Goal: Task Accomplishment & Management: Use online tool/utility

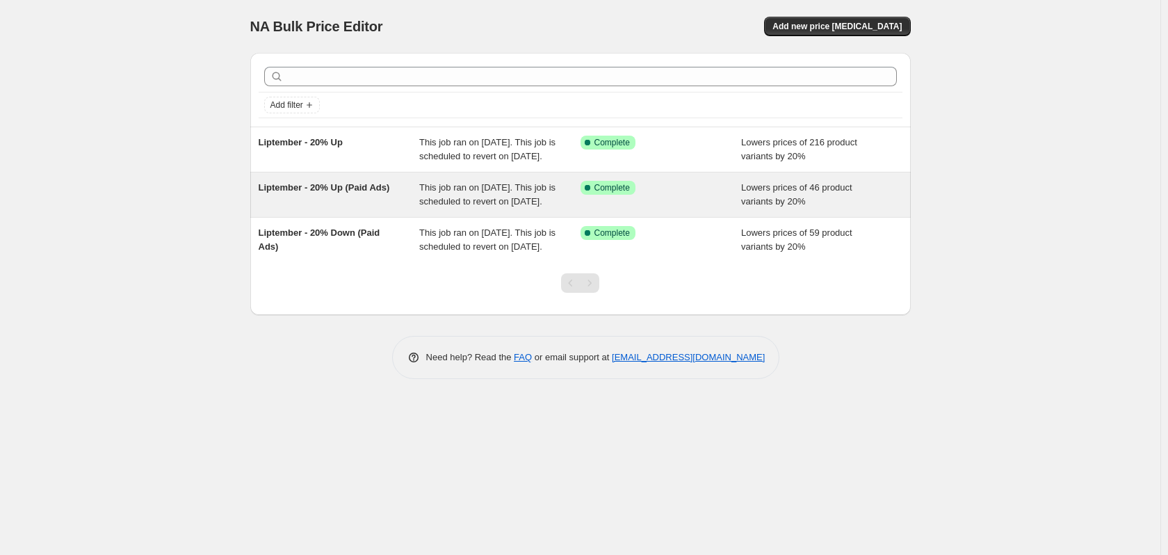
click at [316, 208] on div "Liptember - 20% Up (Paid Ads)" at bounding box center [339, 195] width 161 height 28
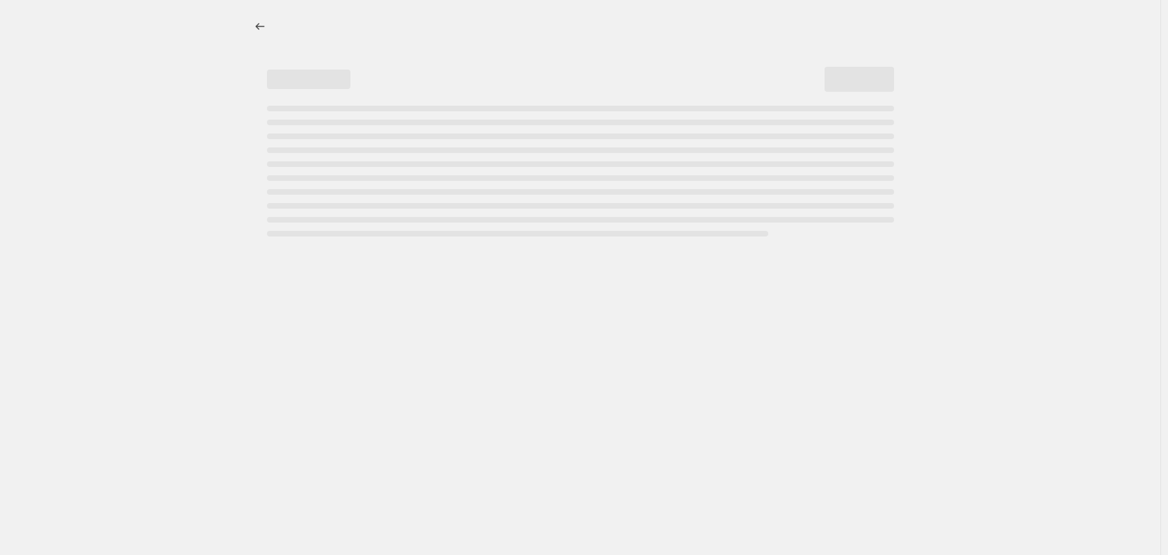
select select "percentage"
select select "no_change"
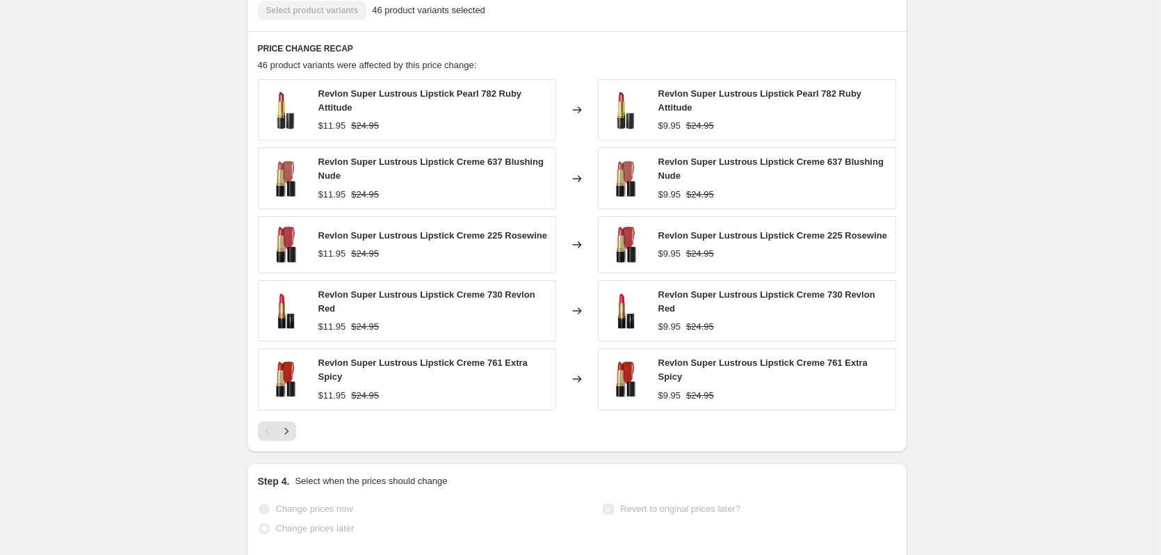
scroll to position [1077, 0]
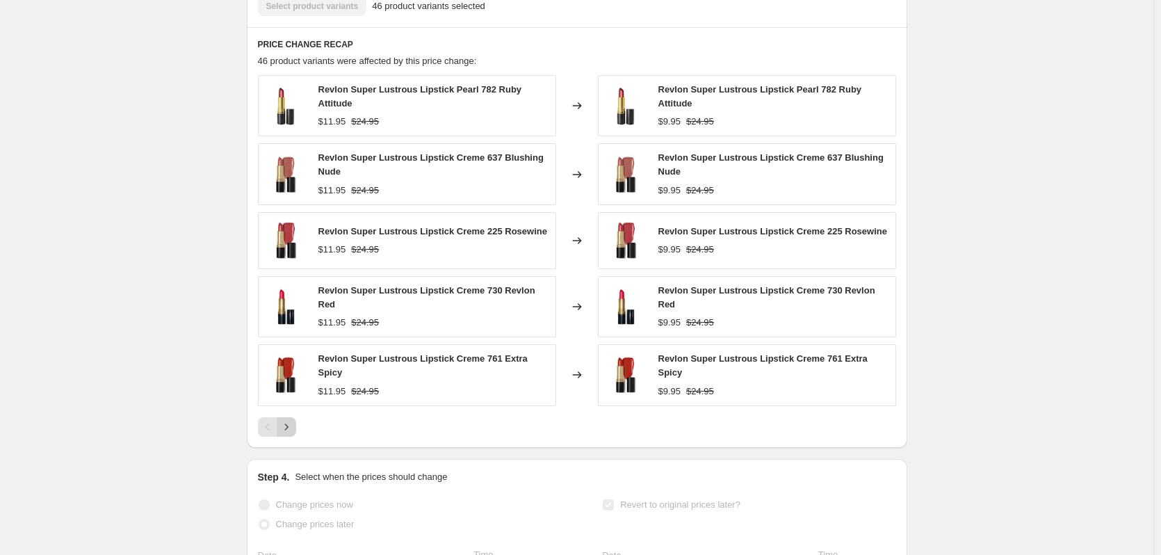
click at [293, 434] on icon "Next" at bounding box center [286, 427] width 14 height 14
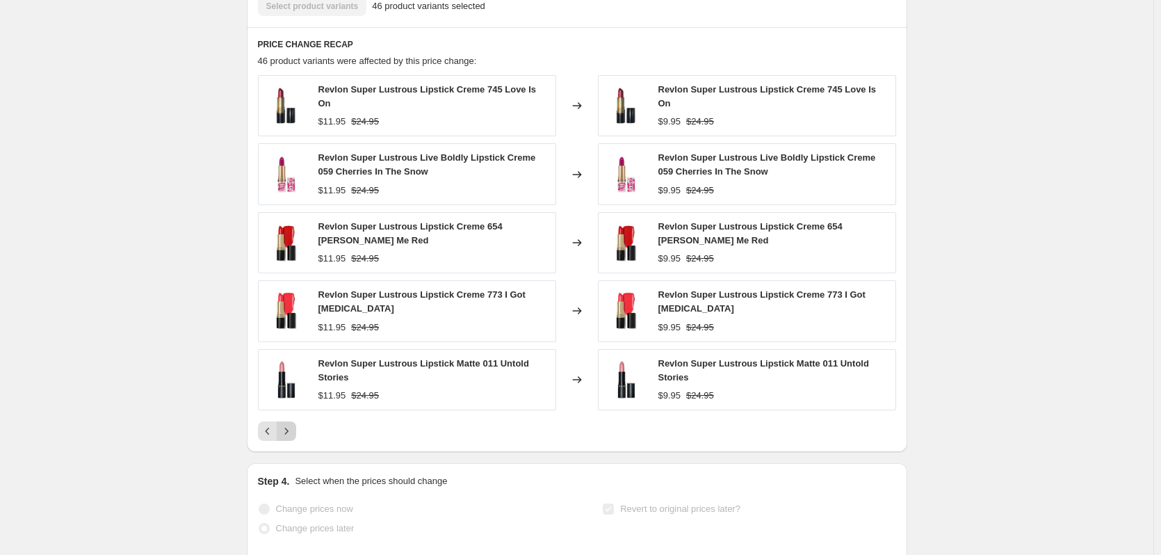
click at [293, 435] on icon "Next" at bounding box center [286, 431] width 14 height 14
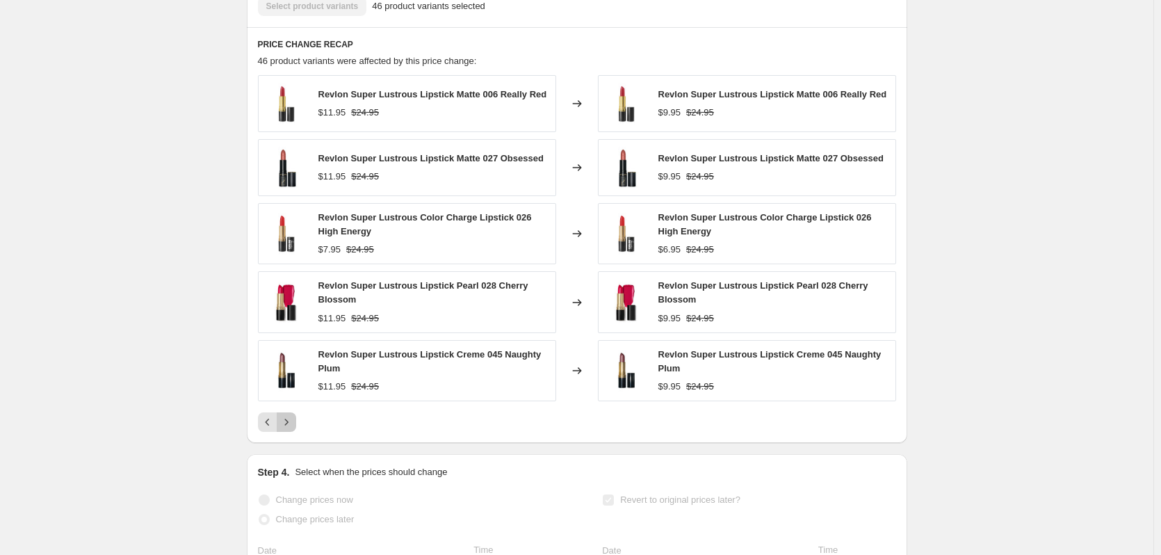
click at [293, 429] on icon "Next" at bounding box center [286, 422] width 14 height 14
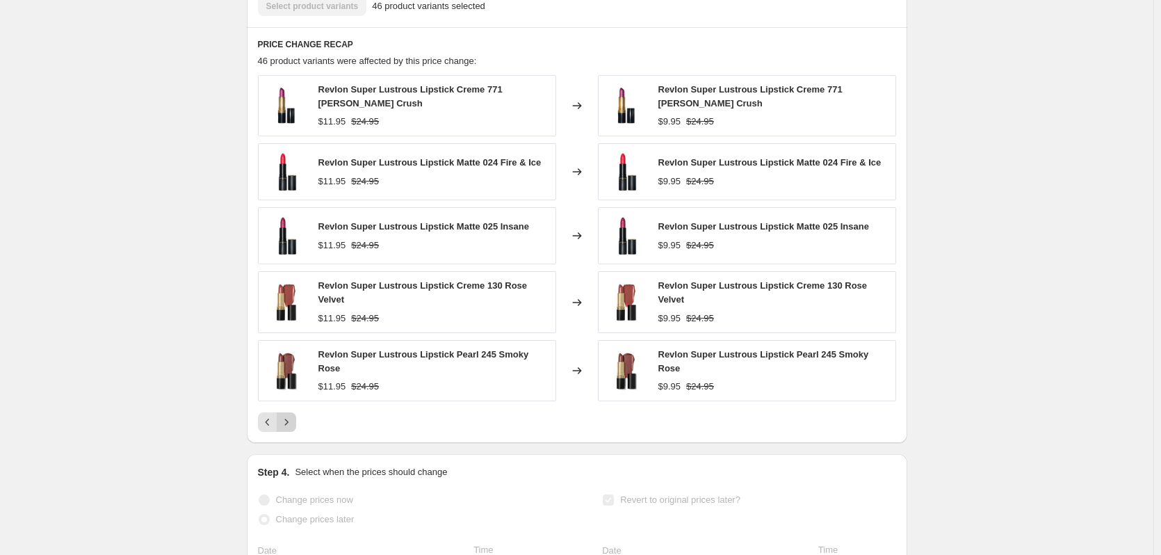
click at [293, 435] on div "PRICE CHANGE RECAP 46 product variants were affected by this price change: Revl…" at bounding box center [577, 235] width 660 height 416
click at [293, 428] on icon "Next" at bounding box center [286, 422] width 14 height 14
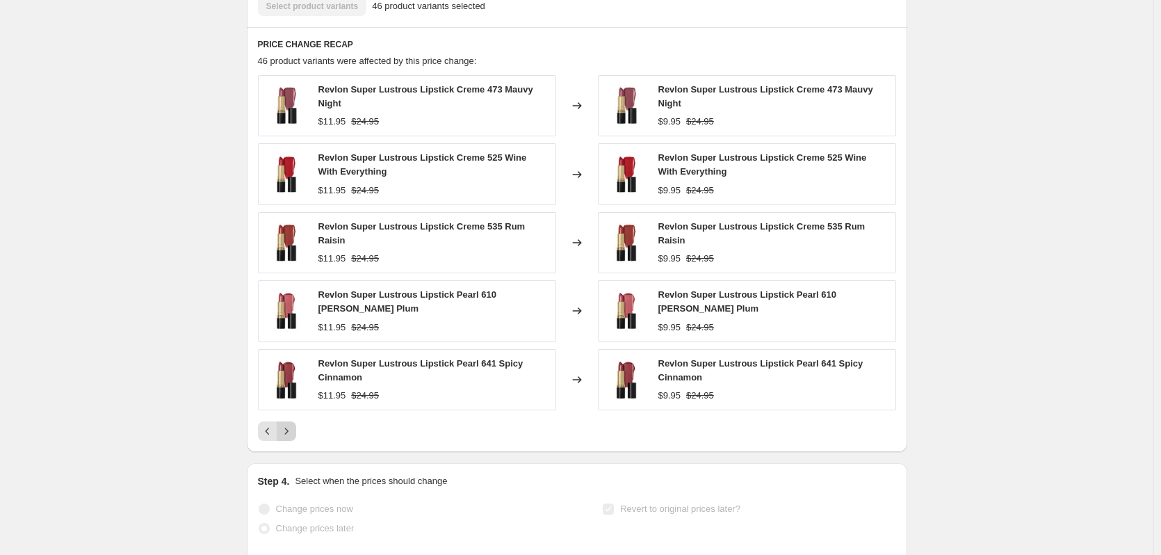
click at [293, 428] on div "Revlon Super Lustrous Lipstick Creme 473 Mauvy Night $11.95 $24.95 Changed to R…" at bounding box center [577, 258] width 638 height 366
click at [291, 436] on icon "Next" at bounding box center [286, 431] width 14 height 14
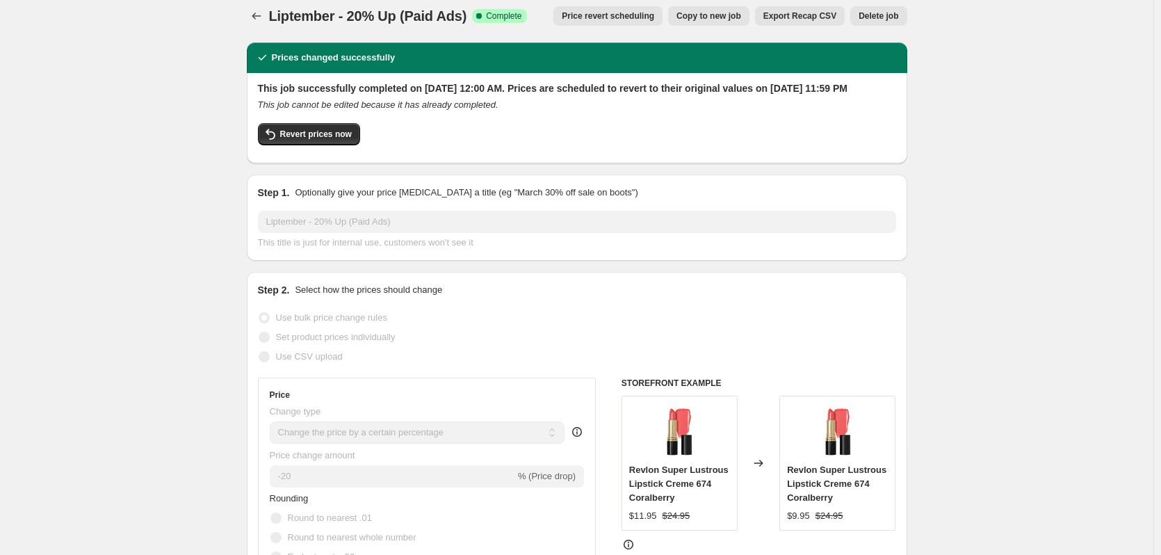
scroll to position [0, 0]
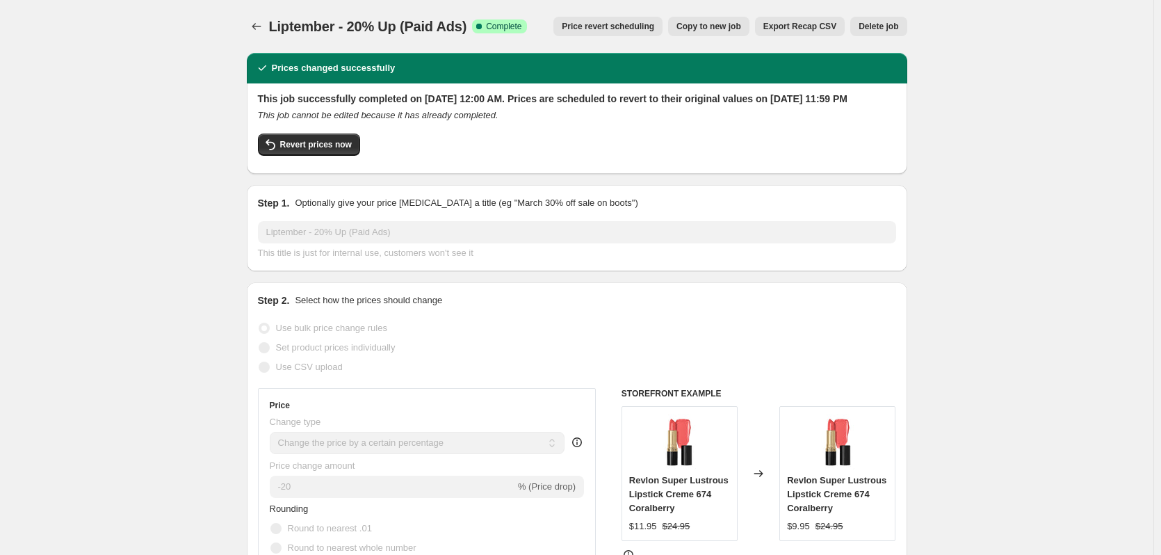
click at [257, 14] on div "Liptember - 20% Up (Paid Ads). This page is ready Liptember - 20% Up (Paid Ads)…" at bounding box center [577, 26] width 660 height 53
click at [258, 20] on icon "Price change jobs" at bounding box center [257, 26] width 14 height 14
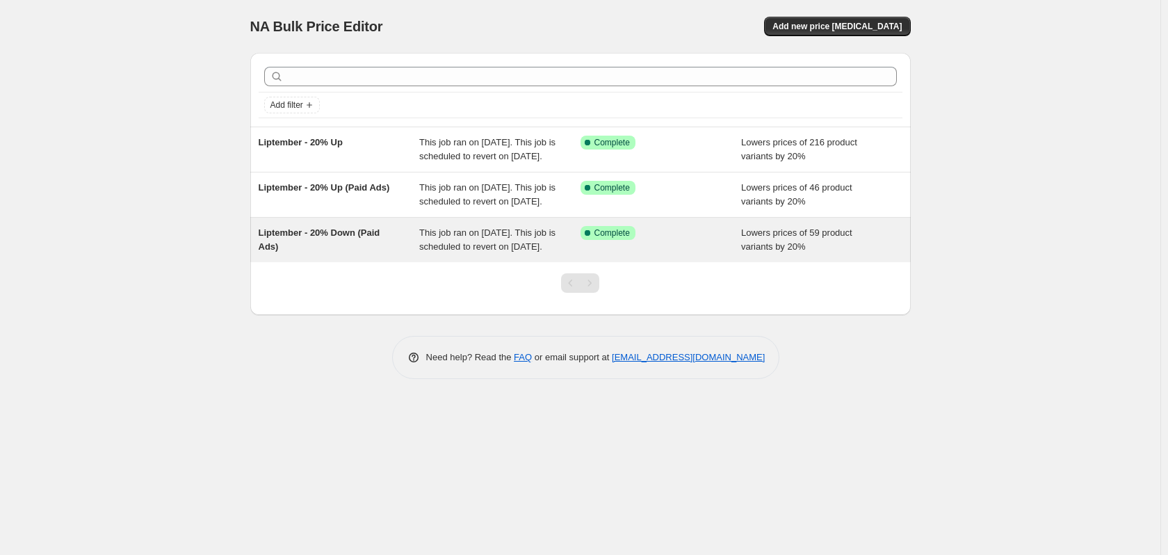
click at [342, 252] on span "Liptember - 20% Down (Paid Ads)" at bounding box center [320, 239] width 122 height 24
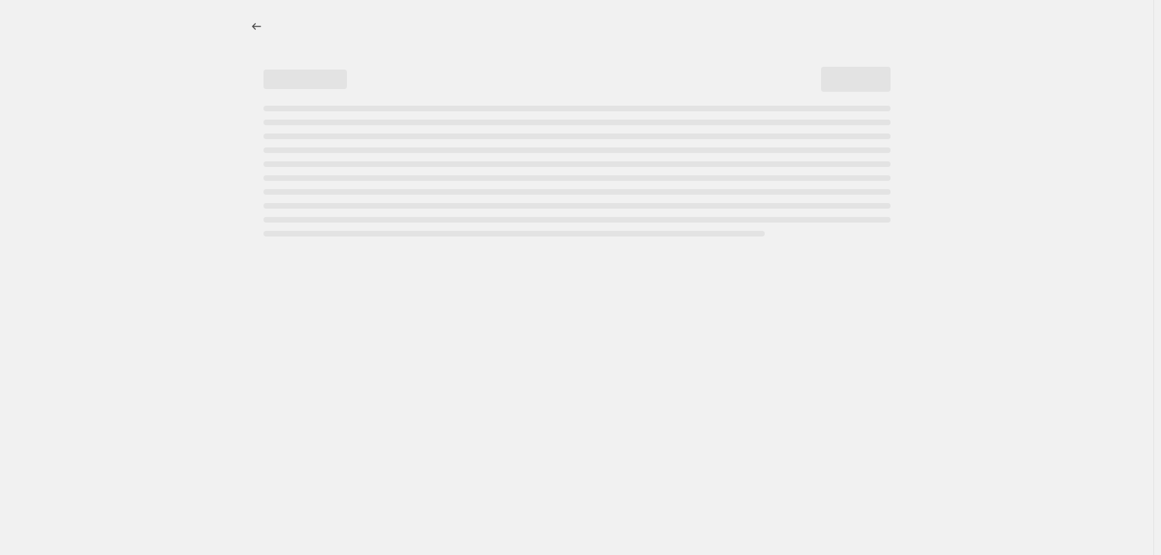
select select "percentage"
select select "no_change"
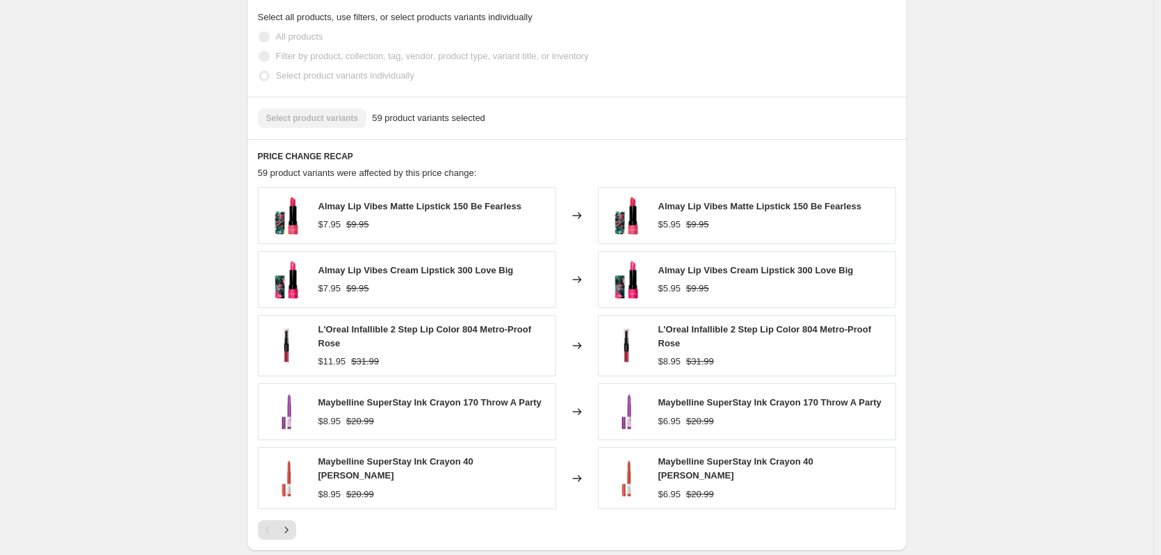
scroll to position [1042, 0]
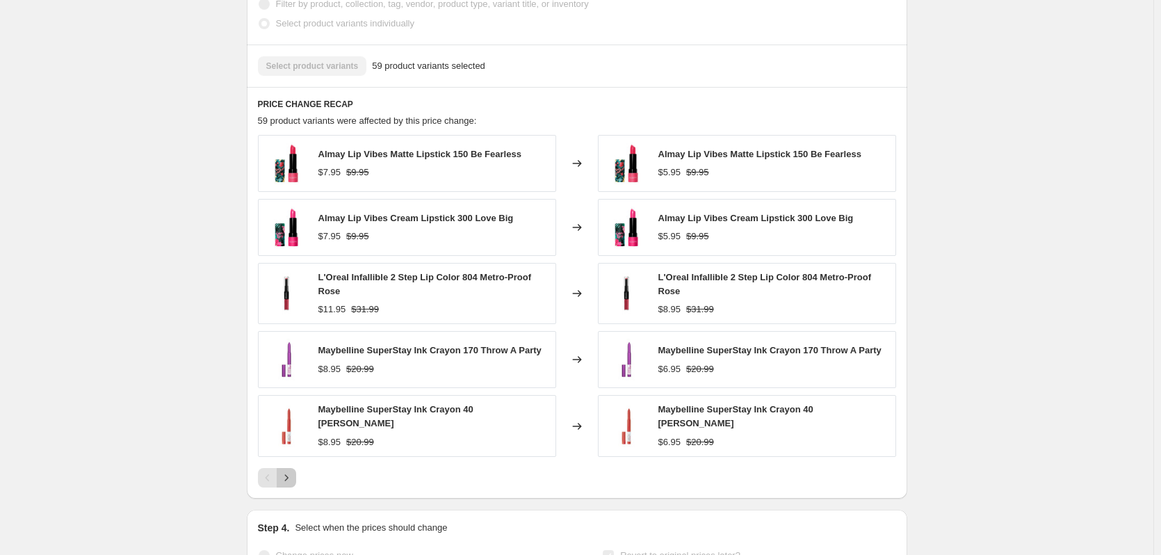
click at [288, 471] on icon "Next" at bounding box center [286, 478] width 14 height 14
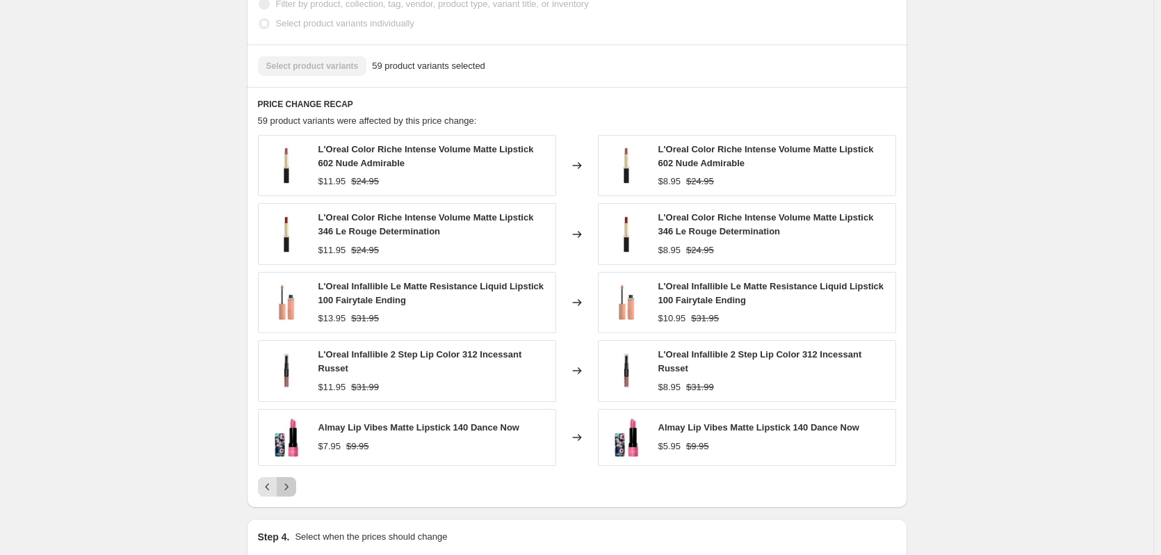
click at [288, 477] on button "Next" at bounding box center [286, 486] width 19 height 19
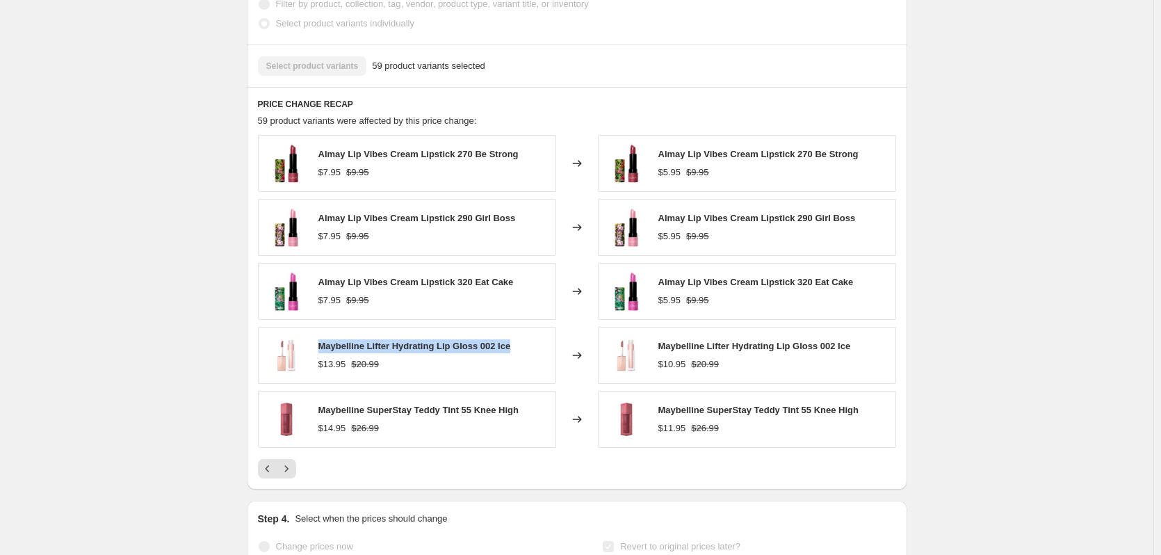
copy span "Maybelline Lifter Hydrating Lip Gloss 002 Ice"
drag, startPoint x: 521, startPoint y: 334, endPoint x: 319, endPoint y: 334, distance: 202.2
click at [319, 334] on div "Maybelline Lifter Hydrating Lip Gloss 002 Ice $13.95 $20.99" at bounding box center [407, 355] width 298 height 57
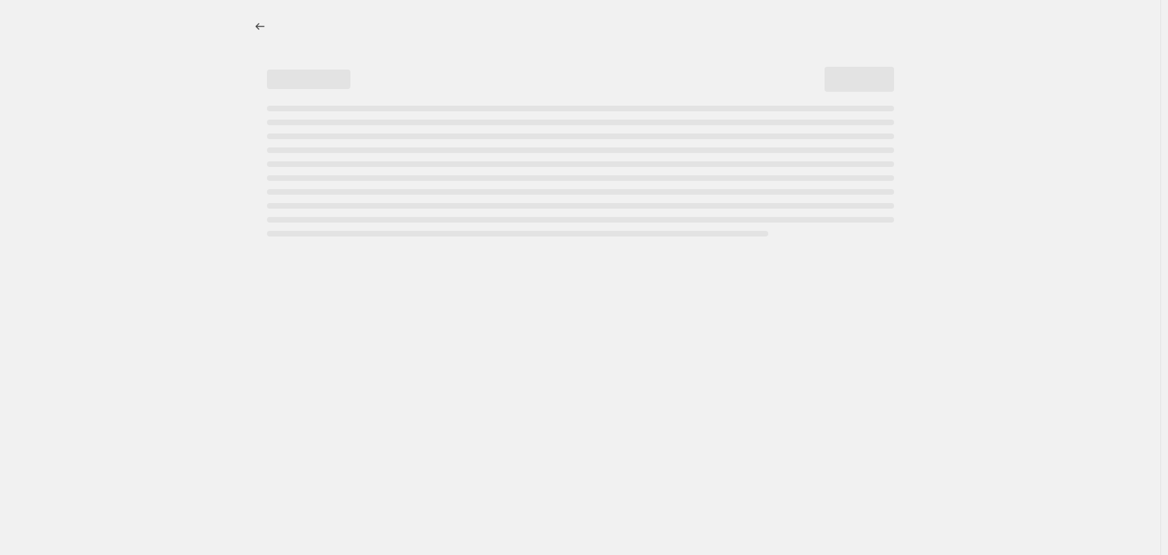
select select "percentage"
select select "no_change"
